Goal: Transaction & Acquisition: Purchase product/service

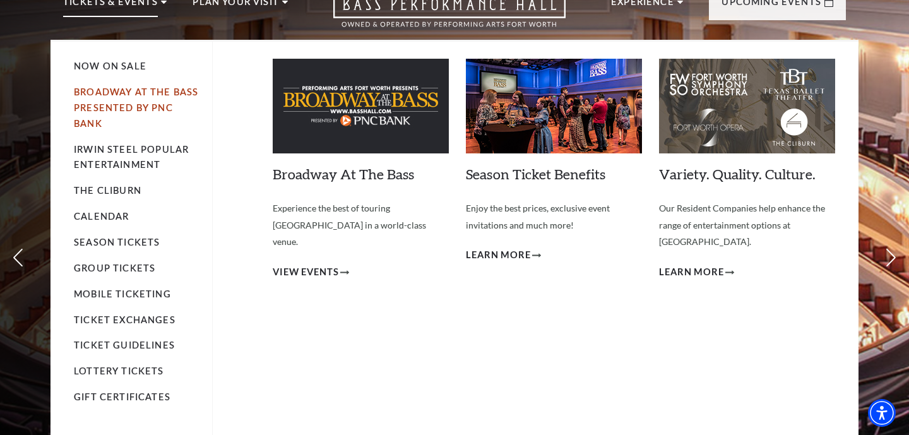
scroll to position [70, 0]
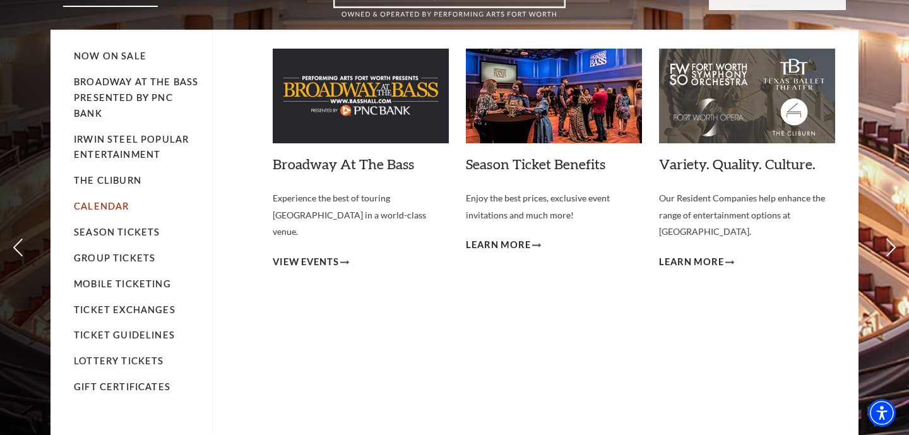
click at [104, 208] on link "Calendar" at bounding box center [101, 206] width 55 height 11
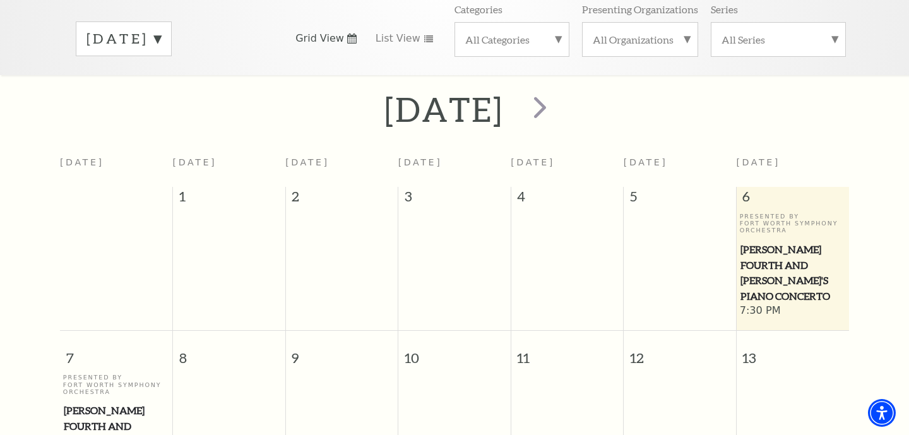
scroll to position [202, 0]
click at [558, 95] on span "next" at bounding box center [540, 106] width 36 height 36
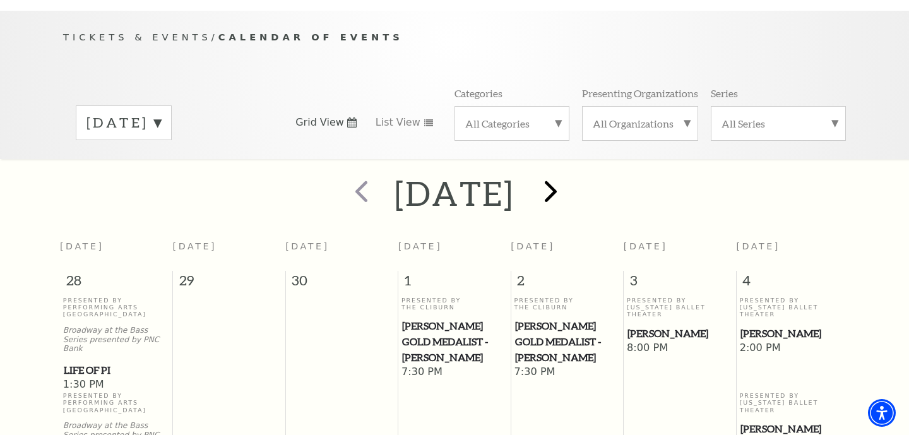
scroll to position [112, 0]
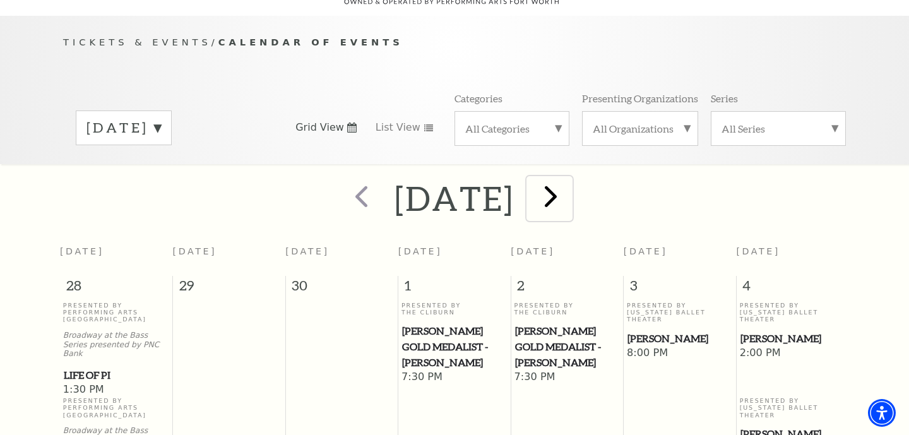
click at [569, 184] on span "next" at bounding box center [551, 196] width 36 height 36
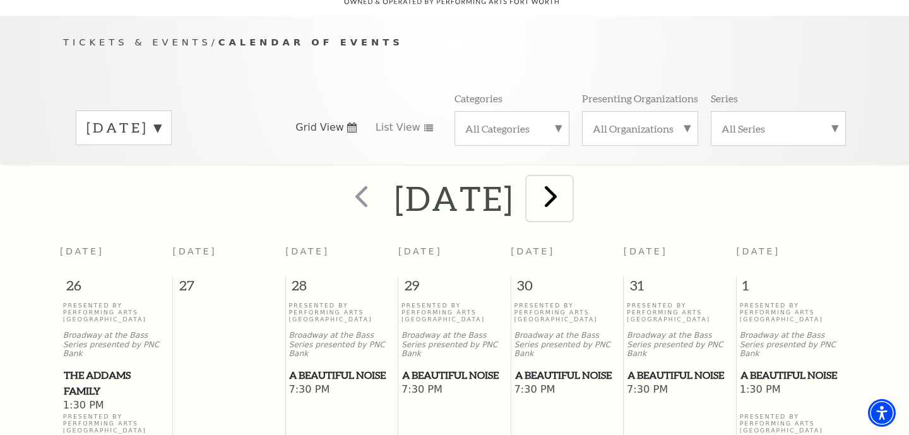
click at [569, 182] on span "next" at bounding box center [551, 196] width 36 height 36
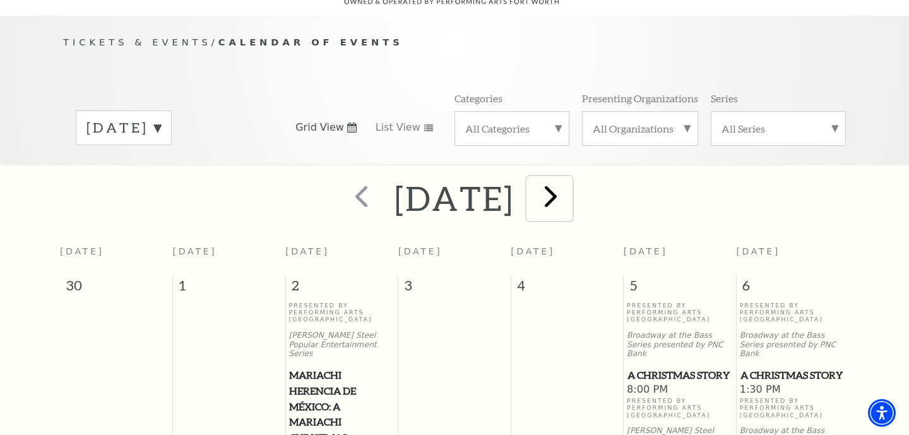
click at [569, 182] on span "next" at bounding box center [551, 196] width 36 height 36
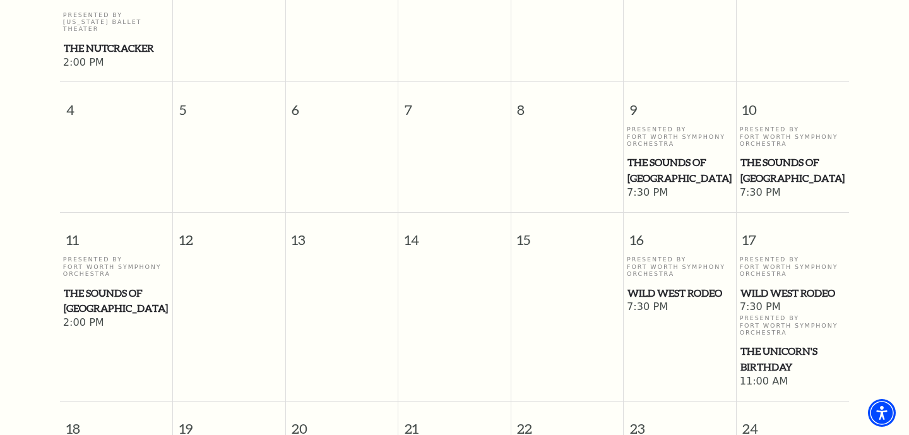
scroll to position [0, 0]
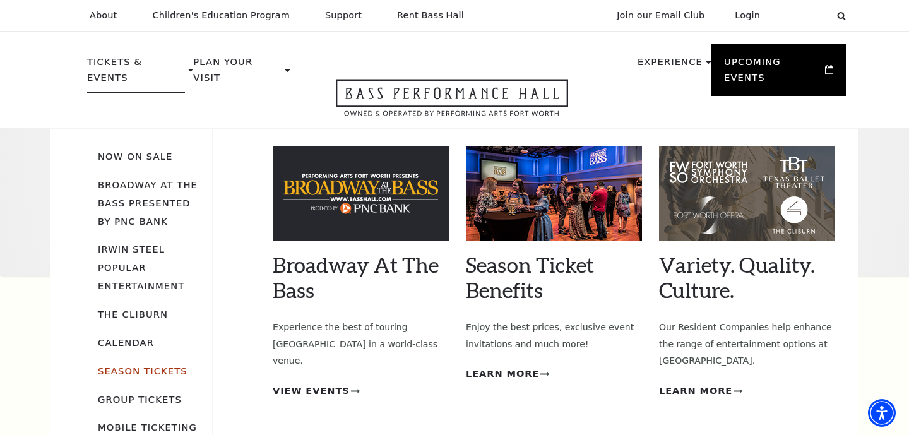
click at [143, 365] on link "Season Tickets" at bounding box center [143, 370] width 90 height 11
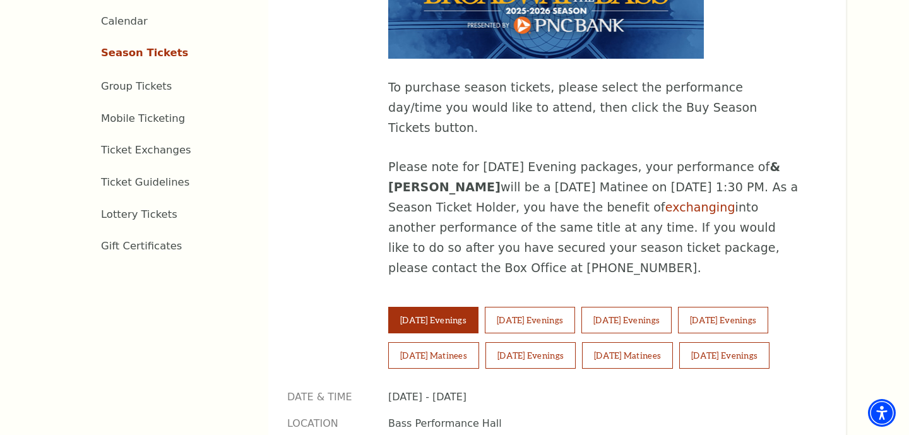
scroll to position [683, 0]
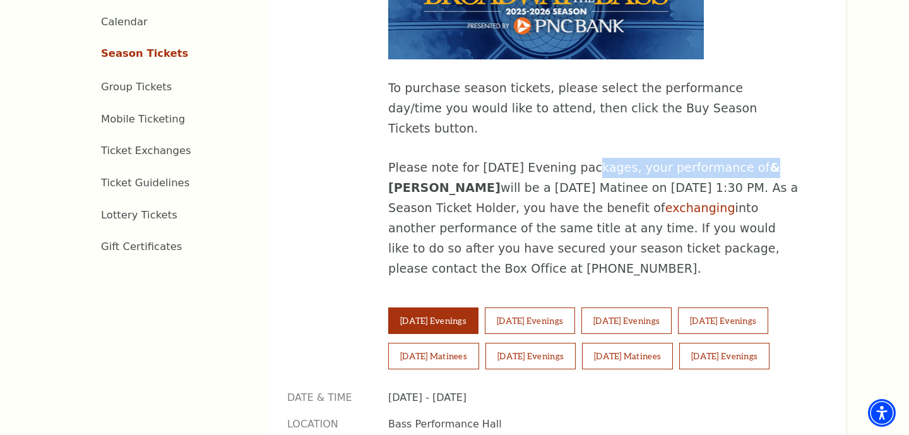
drag, startPoint x: 581, startPoint y: 133, endPoint x: 743, endPoint y: 136, distance: 161.6
click at [743, 158] on p "Please note for Tuesday Evening packages, your performance of & JULIET will be …" at bounding box center [593, 218] width 410 height 121
click at [729, 172] on p "Please note for Tuesday Evening packages, your performance of & JULIET will be …" at bounding box center [593, 218] width 410 height 121
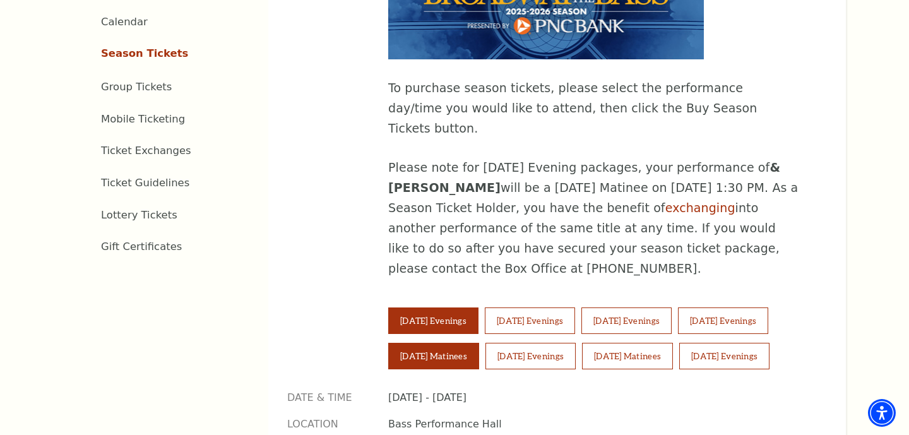
click at [446, 343] on button "Saturday Matinees" at bounding box center [433, 356] width 91 height 27
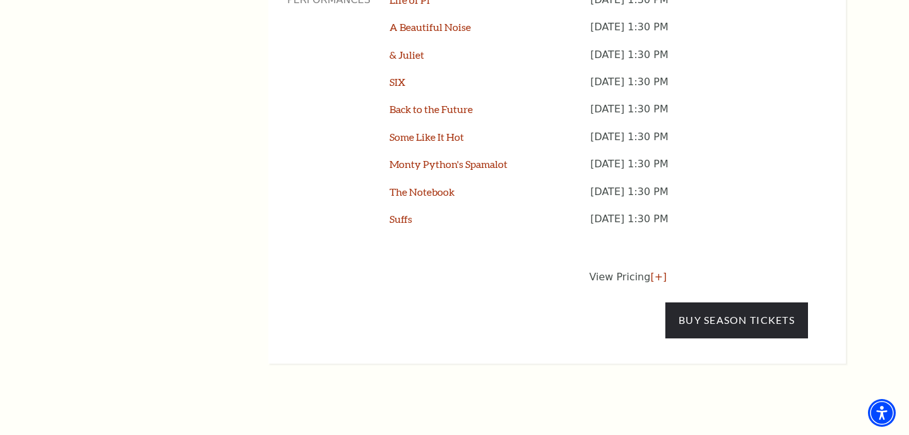
scroll to position [1135, 0]
click at [625, 269] on p "View Pricing [+]" at bounding box center [698, 276] width 219 height 15
click at [651, 270] on link "[+]" at bounding box center [658, 276] width 16 height 12
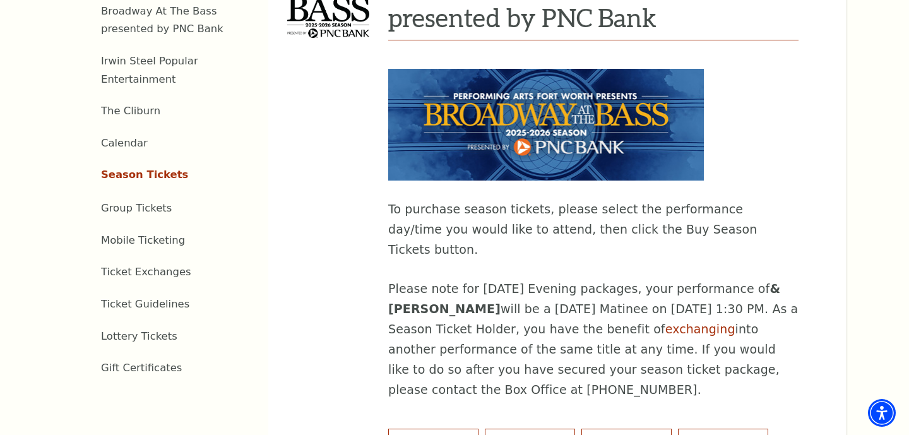
scroll to position [579, 0]
